Goal: Task Accomplishment & Management: Complete application form

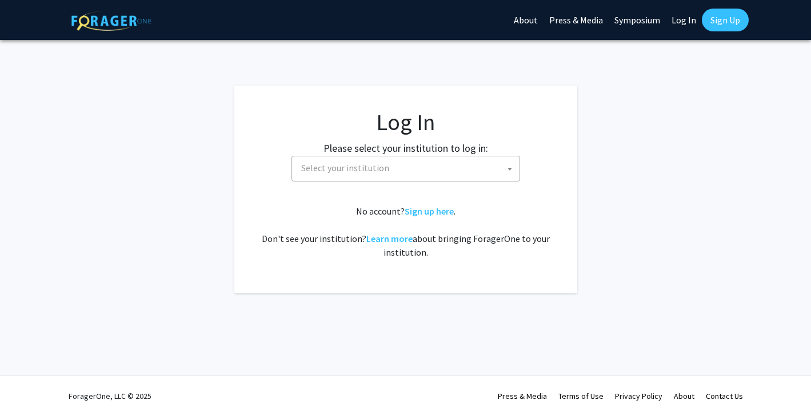
select select
click at [440, 163] on span "Select your institution" at bounding box center [407, 168] width 223 height 23
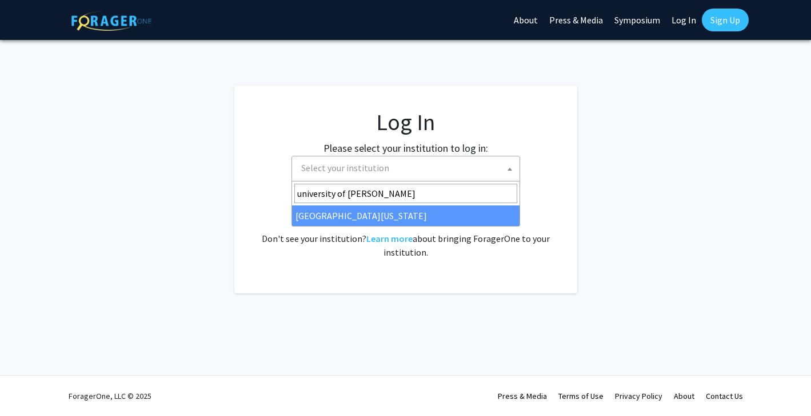
type input "university of [PERSON_NAME]"
select select "13"
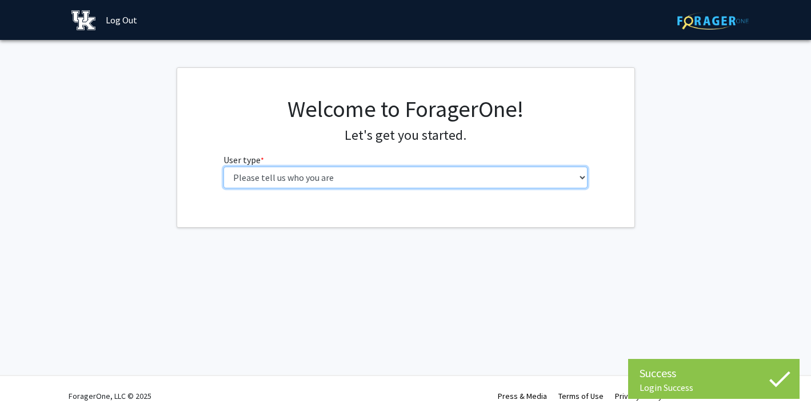
click at [507, 171] on select "Please tell us who you are Undergraduate Student Master's Student Doctoral Cand…" at bounding box center [405, 178] width 364 height 22
select select "3: doc"
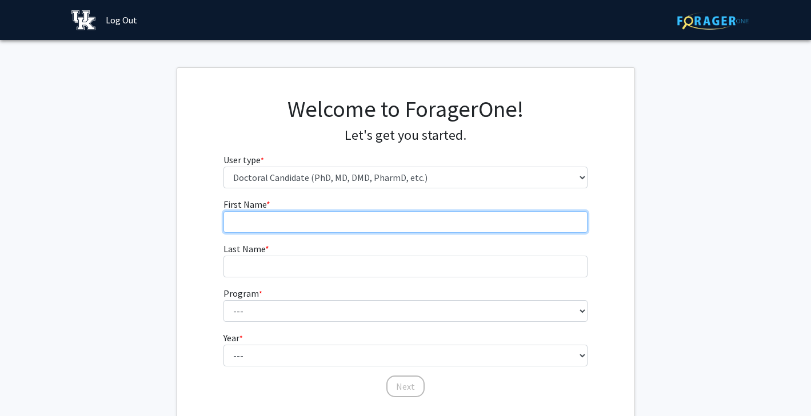
click at [452, 220] on input "First Name * required" at bounding box center [405, 222] width 364 height 22
type input "Nusrat"
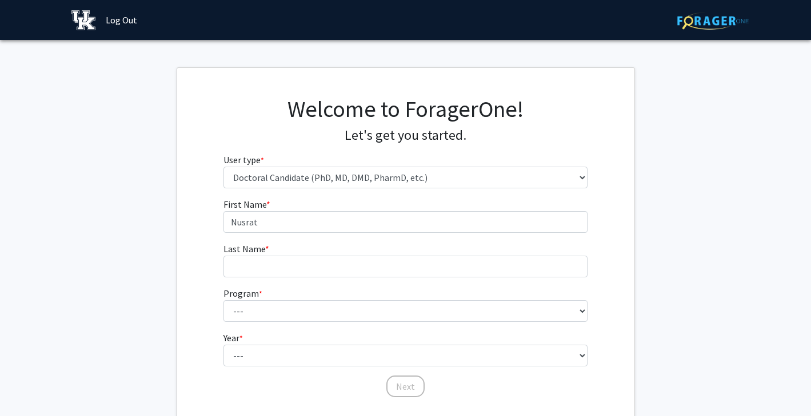
type input "Munia"
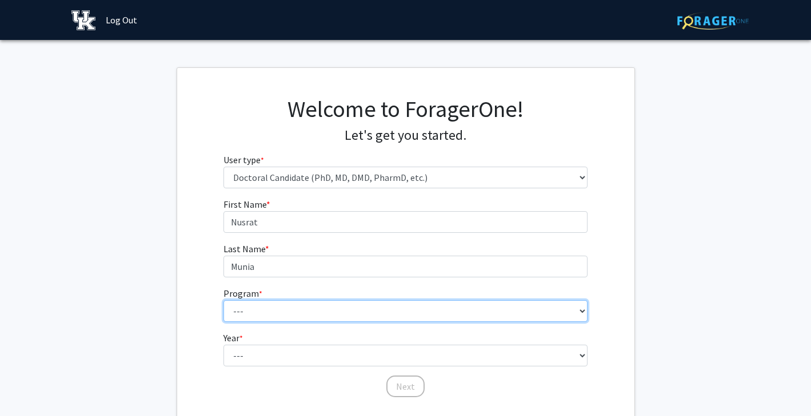
click at [312, 308] on select "--- Aerospace Engineering Agricultural Economics Animal and Food Sciences Anthr…" at bounding box center [405, 311] width 364 height 22
select select "19: 98"
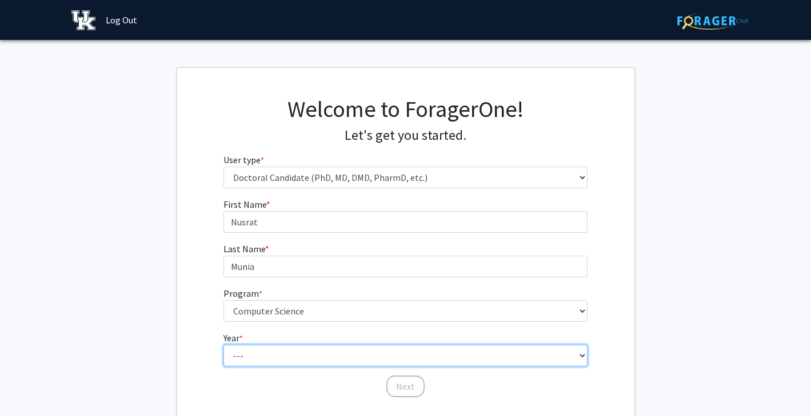
click at [289, 362] on select "--- First Year Second Year Third Year Fourth Year Fifth Year Sixth Year Seventh…" at bounding box center [405, 356] width 364 height 22
select select "3: third_year"
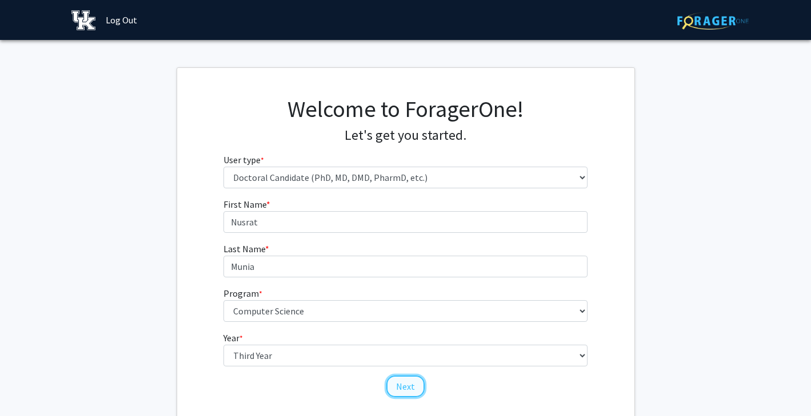
click at [413, 389] on button "Next" at bounding box center [405, 387] width 38 height 22
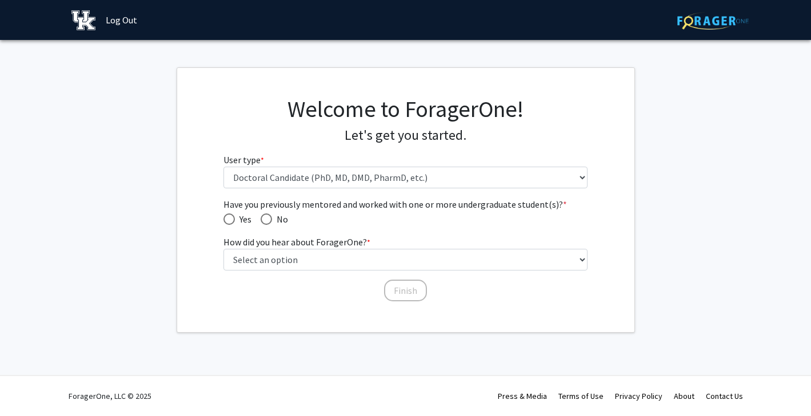
click at [267, 217] on span "Have you previously mentored and worked with one or more undergraduate student(…" at bounding box center [265, 219] width 11 height 11
click at [267, 217] on input "No" at bounding box center [265, 219] width 11 height 11
radio input "true"
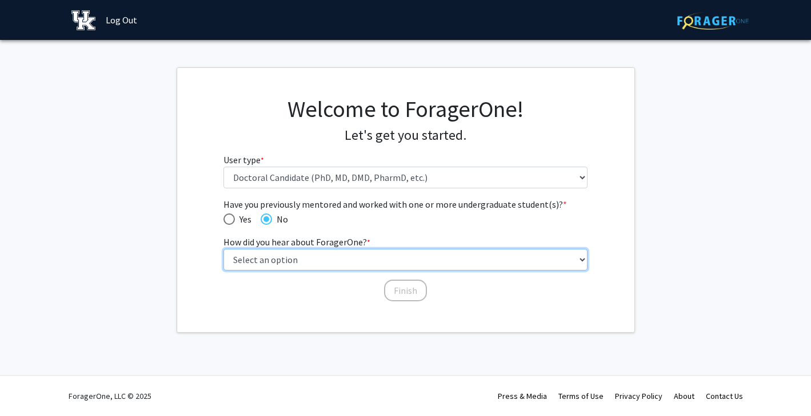
click at [310, 258] on select "Select an option Peer/student recommendation Faculty/staff recommendation Unive…" at bounding box center [405, 260] width 364 height 22
select select "2: faculty_recommendation"
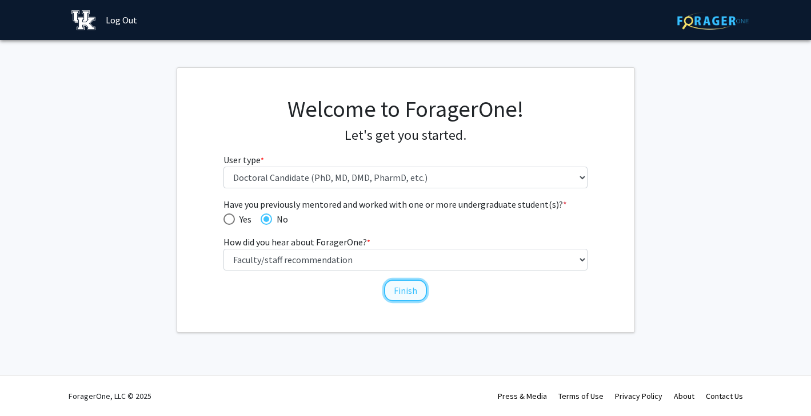
click at [406, 294] on button "Finish" at bounding box center [405, 291] width 43 height 22
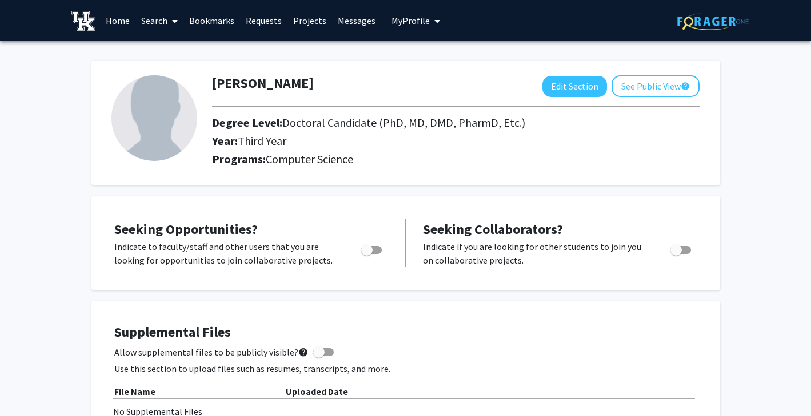
click at [373, 250] on span "Toggle" at bounding box center [371, 250] width 21 height 8
click at [367, 254] on input "Are you actively seeking opportunities?" at bounding box center [366, 254] width 1 height 1
checkbox input "true"
click at [310, 21] on link "Projects" at bounding box center [309, 21] width 45 height 40
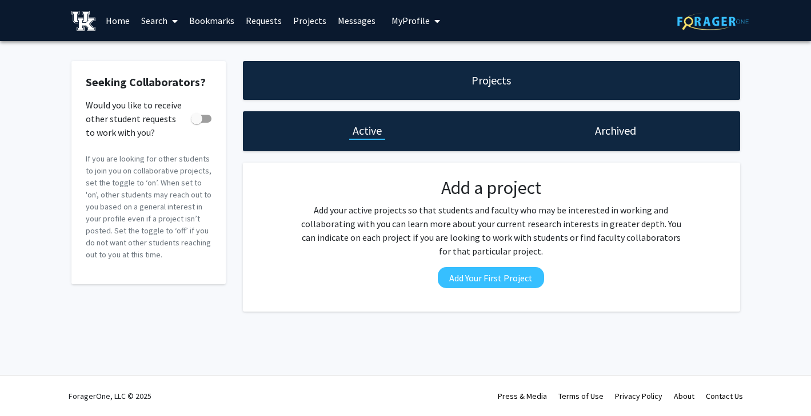
click at [169, 22] on span at bounding box center [172, 21] width 10 height 40
click at [174, 47] on span "Faculty/Staff" at bounding box center [177, 52] width 84 height 23
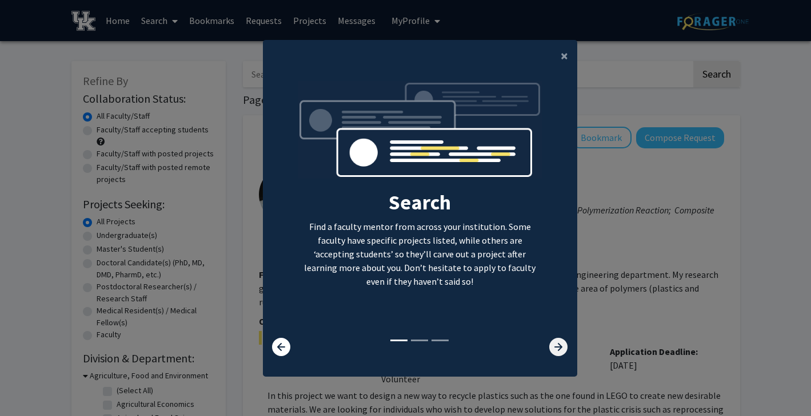
click at [567, 349] on icon at bounding box center [558, 347] width 18 height 18
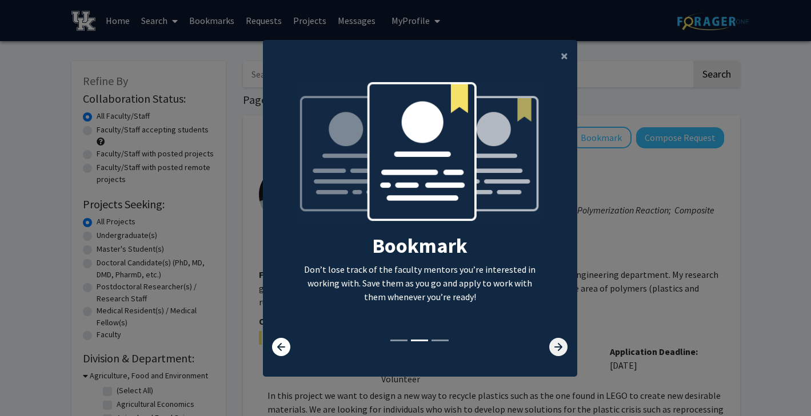
click at [560, 349] on icon at bounding box center [558, 347] width 18 height 18
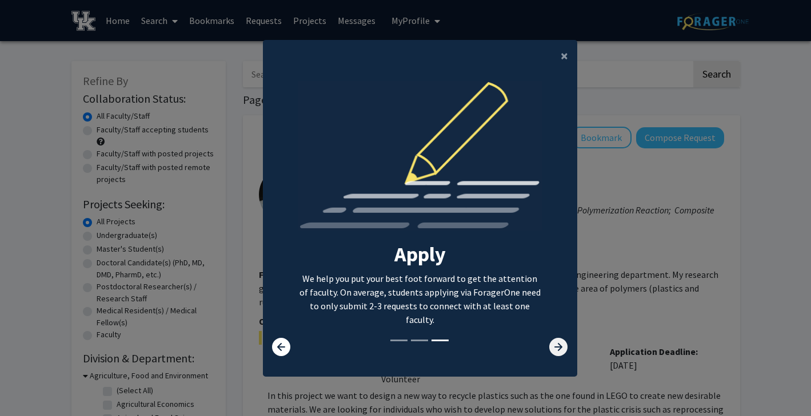
click at [559, 348] on icon at bounding box center [558, 347] width 18 height 18
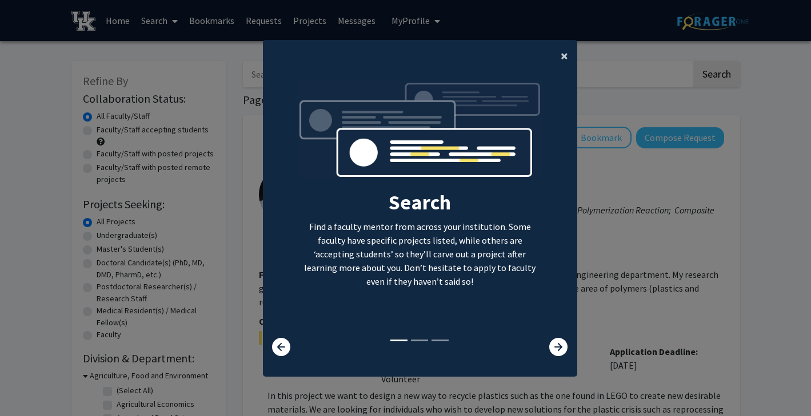
click at [564, 53] on span "×" at bounding box center [563, 56] width 7 height 18
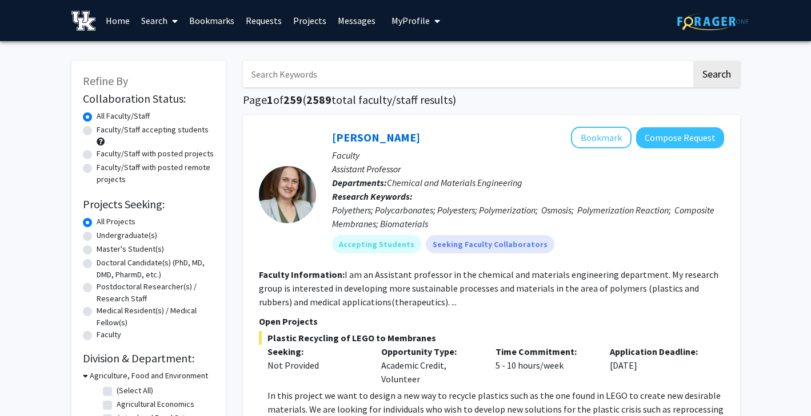
click at [97, 263] on label "Doctoral Candidate(s) (PhD, MD, DMD, PharmD, etc.)" at bounding box center [156, 269] width 118 height 24
click at [97, 263] on input "Doctoral Candidate(s) (PhD, MD, DMD, PharmD, etc.)" at bounding box center [100, 260] width 7 height 7
radio input "true"
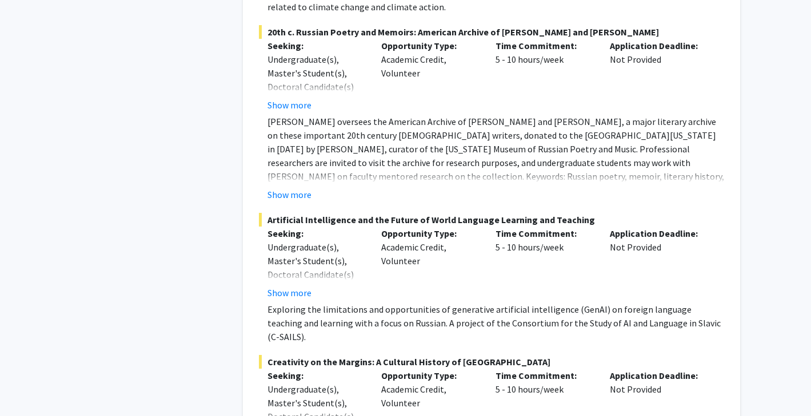
scroll to position [1216, 0]
click at [291, 285] on button "Show more" at bounding box center [289, 292] width 44 height 14
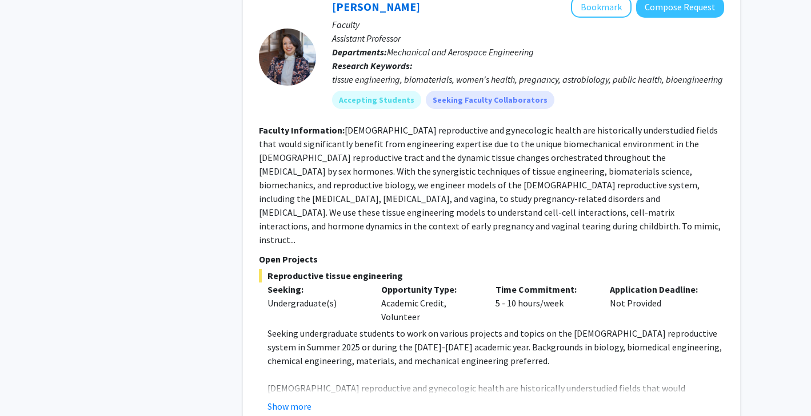
scroll to position [2355, 0]
